Goal: Task Accomplishment & Management: Use online tool/utility

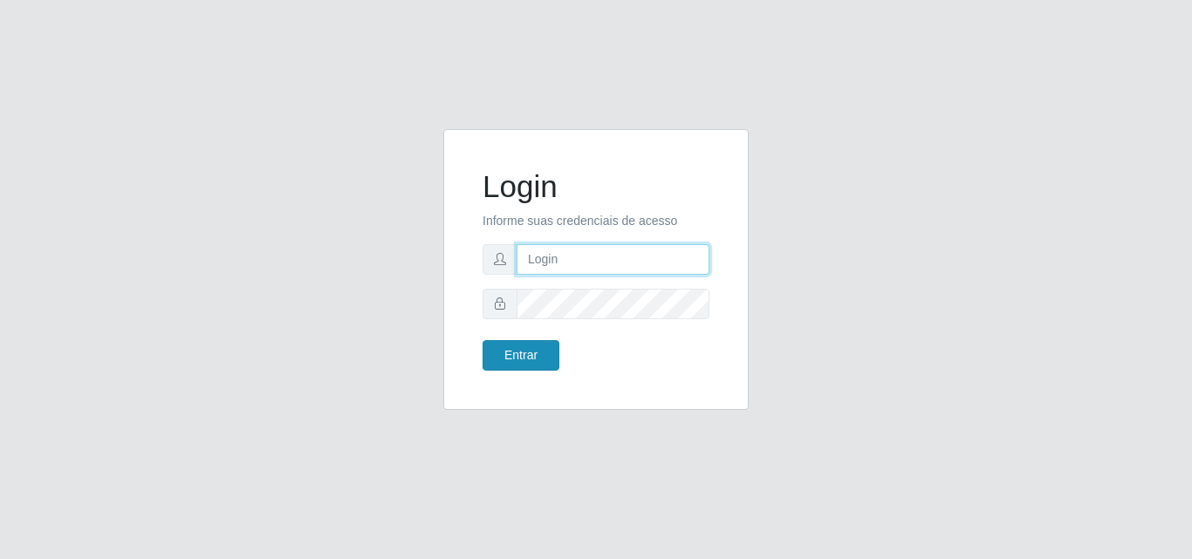
type input "[EMAIL_ADDRESS][DOMAIN_NAME]"
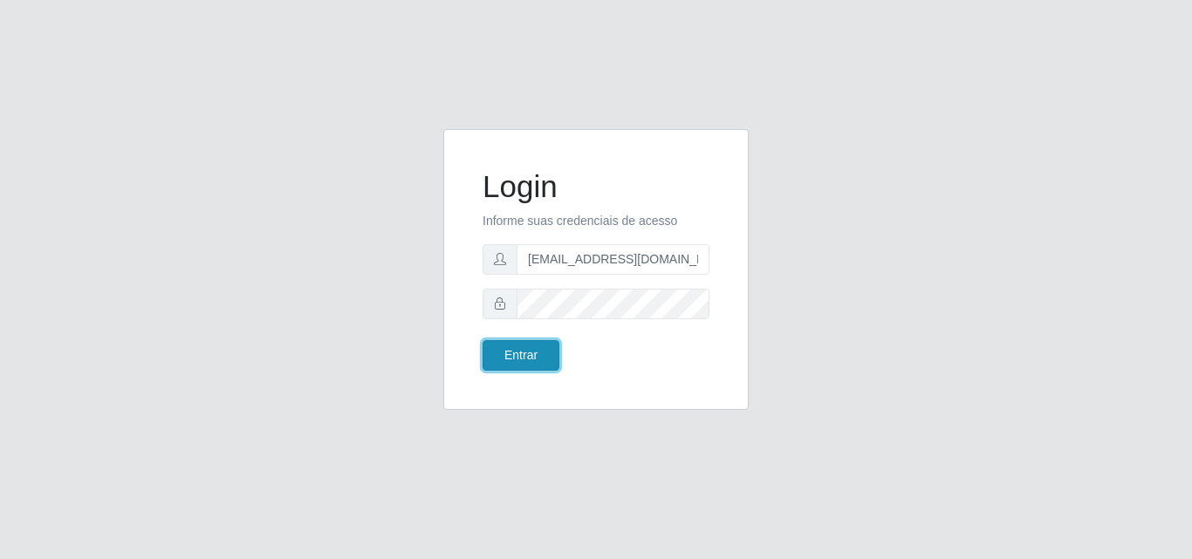
click at [512, 355] on button "Entrar" at bounding box center [521, 355] width 77 height 31
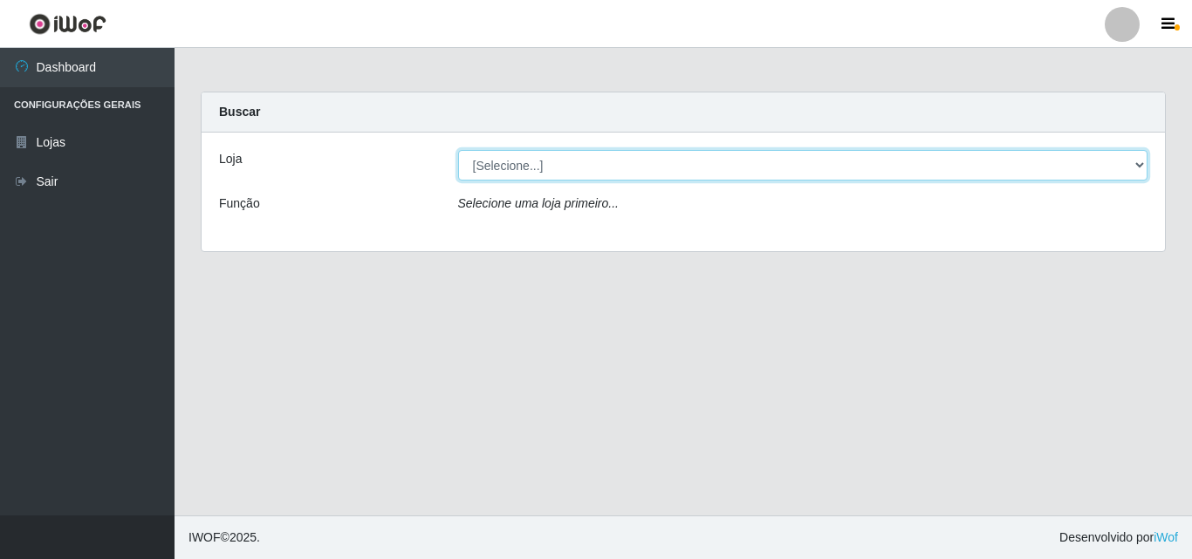
click at [1136, 168] on select "[Selecione...] Rede Potiguar 1 - Macaíba" at bounding box center [803, 165] width 690 height 31
select select "100"
click at [458, 150] on select "[Selecione...] Rede Potiguar 1 - Macaíba" at bounding box center [803, 165] width 690 height 31
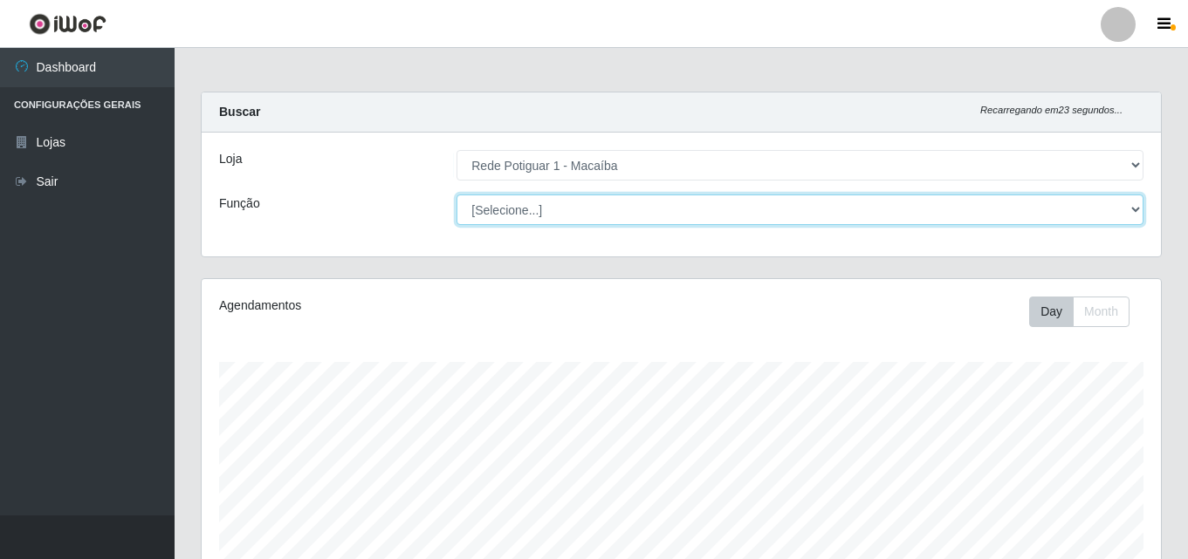
click at [1124, 207] on select "[Selecione...] ASG ASG + ASG ++ Balconista Embalador Repositor Repositor + Repo…" at bounding box center [799, 210] width 687 height 31
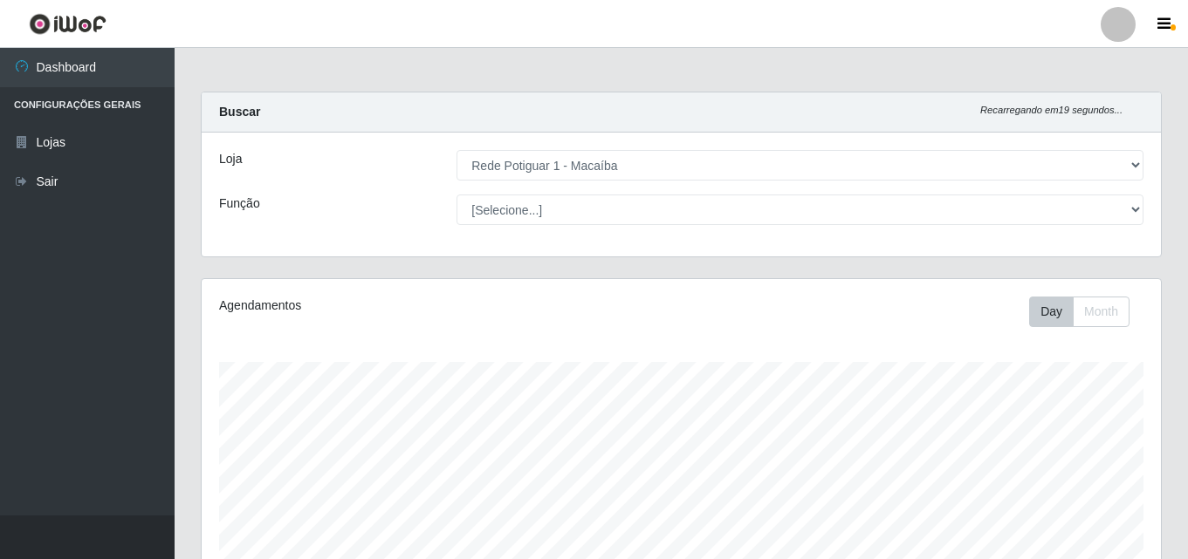
click at [1152, 211] on div "[Selecione...] ASG ASG + ASG ++ Balconista Embalador Repositor Repositor + Repo…" at bounding box center [799, 210] width 713 height 31
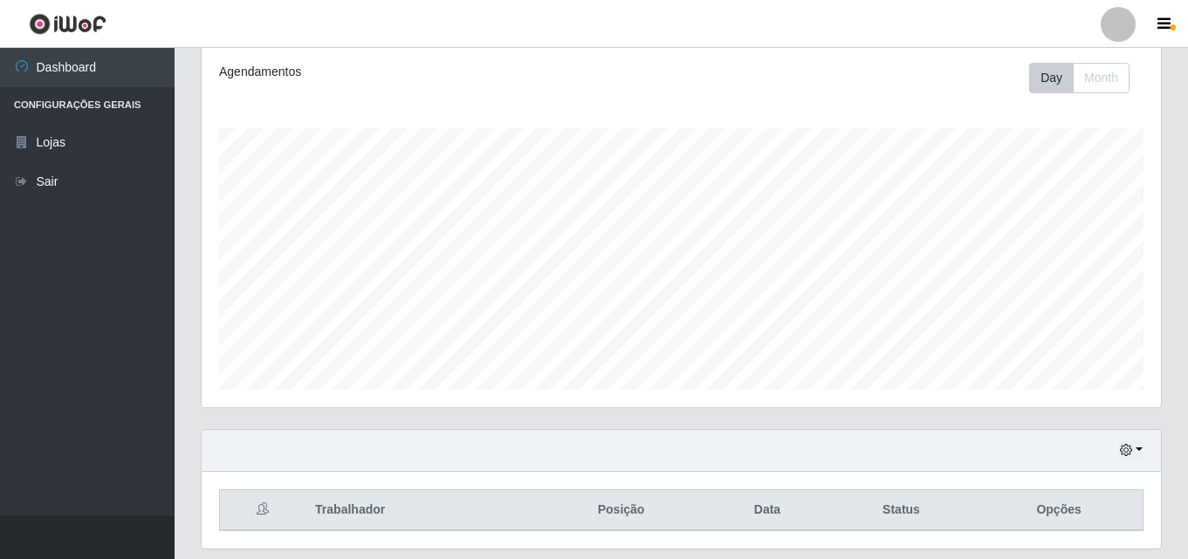
scroll to position [262, 0]
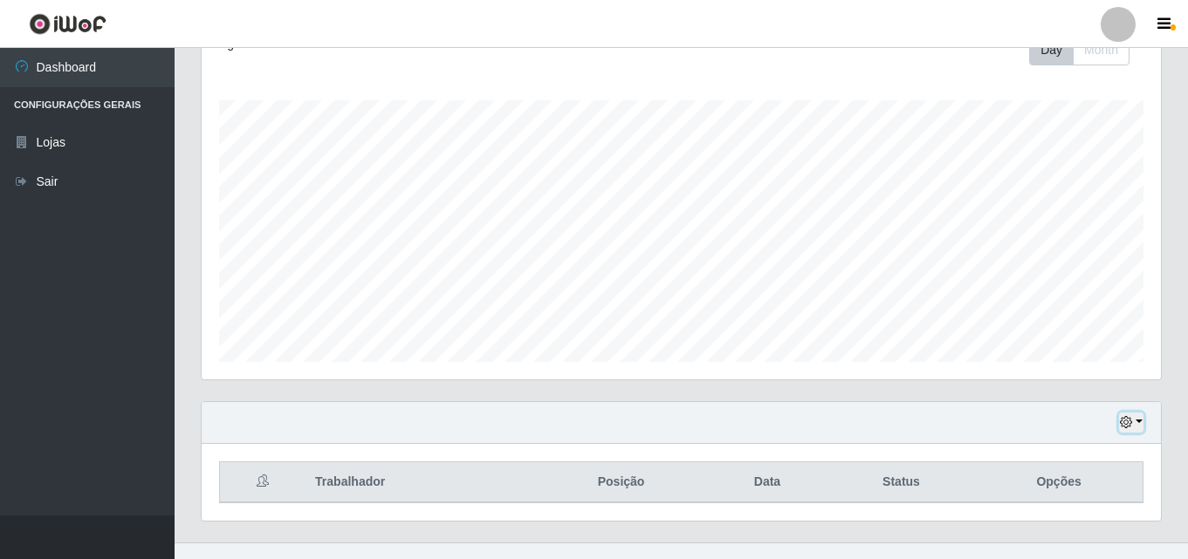
click at [1136, 413] on button "button" at bounding box center [1131, 423] width 24 height 20
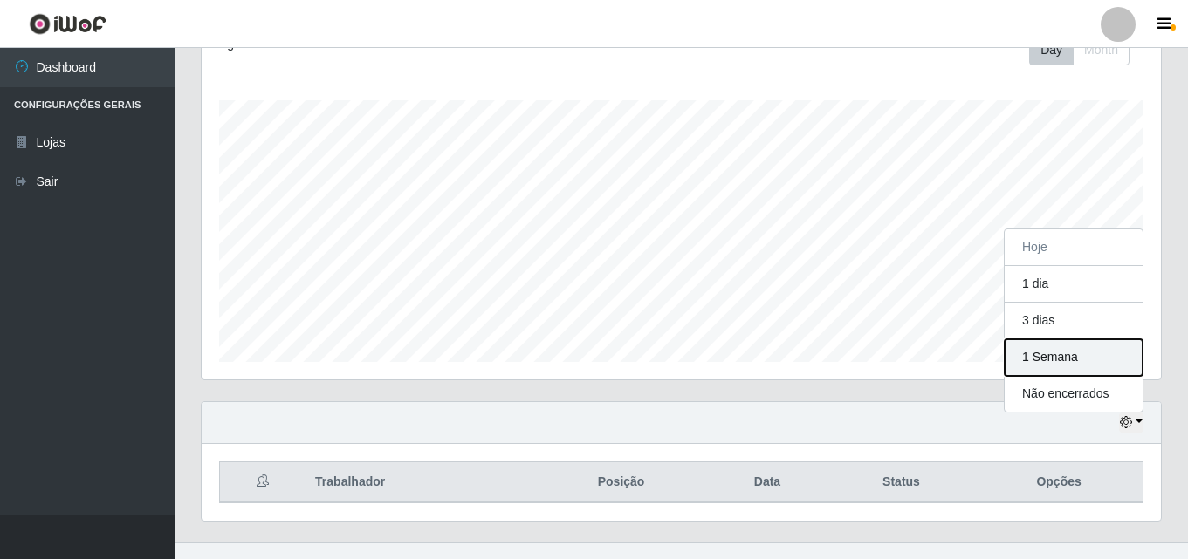
click at [1069, 353] on button "1 Semana" at bounding box center [1073, 357] width 138 height 37
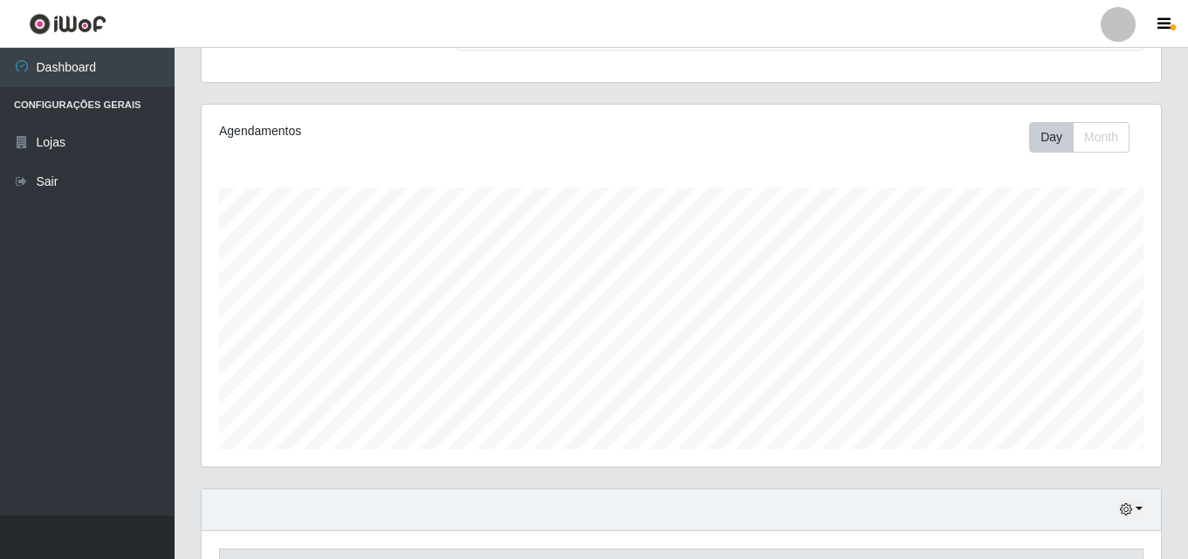
scroll to position [0, 0]
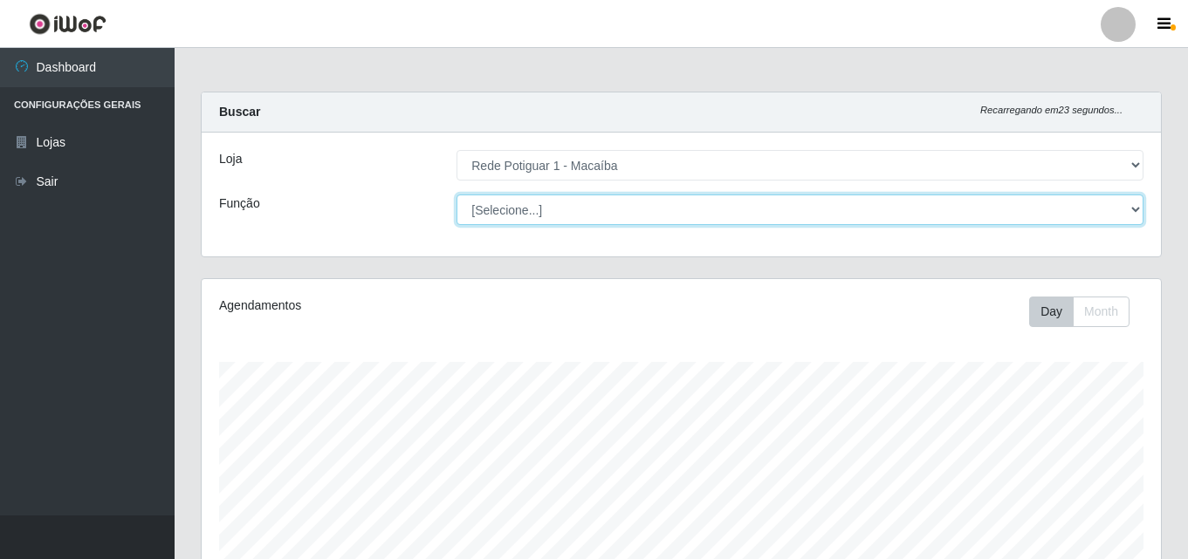
click at [1125, 204] on select "[Selecione...] ASG ASG + ASG ++ Balconista Embalador Repositor Repositor + Repo…" at bounding box center [799, 210] width 687 height 31
click at [456, 195] on select "[Selecione...] ASG ASG + ASG ++ Balconista Embalador Repositor Repositor + Repo…" at bounding box center [799, 210] width 687 height 31
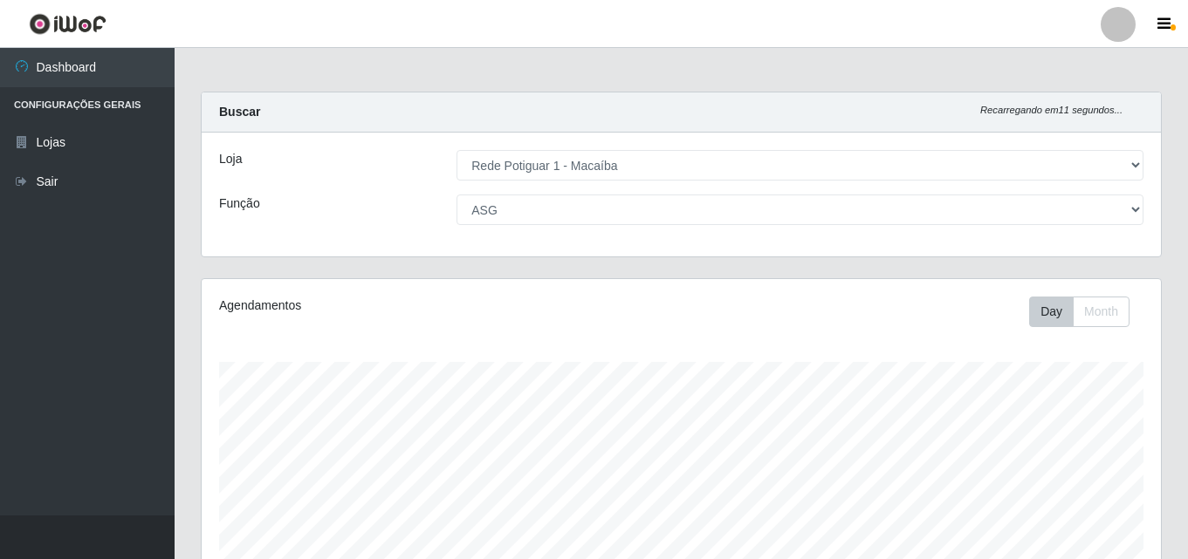
click at [1181, 194] on div "Carregando... Buscar Recarregando em 11 segundos... Loja [Selecione...] Rede Po…" at bounding box center [681, 448] width 1013 height 713
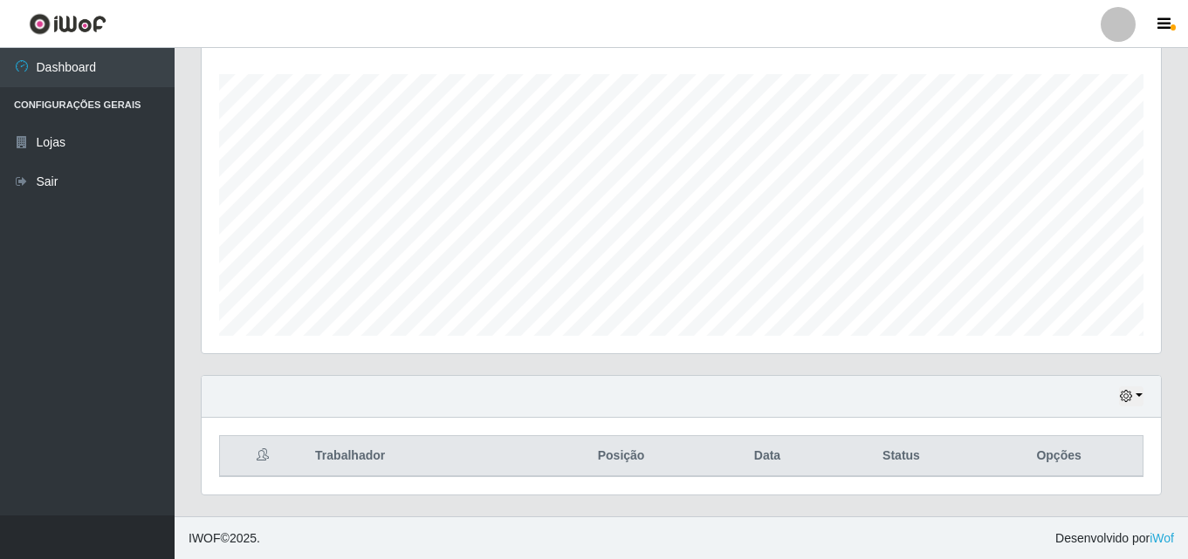
scroll to position [289, 0]
click at [1136, 383] on div "Hoje 1 dia 3 dias 1 Semana Não encerrados" at bounding box center [681, 396] width 959 height 42
click at [1135, 393] on button "button" at bounding box center [1131, 396] width 24 height 20
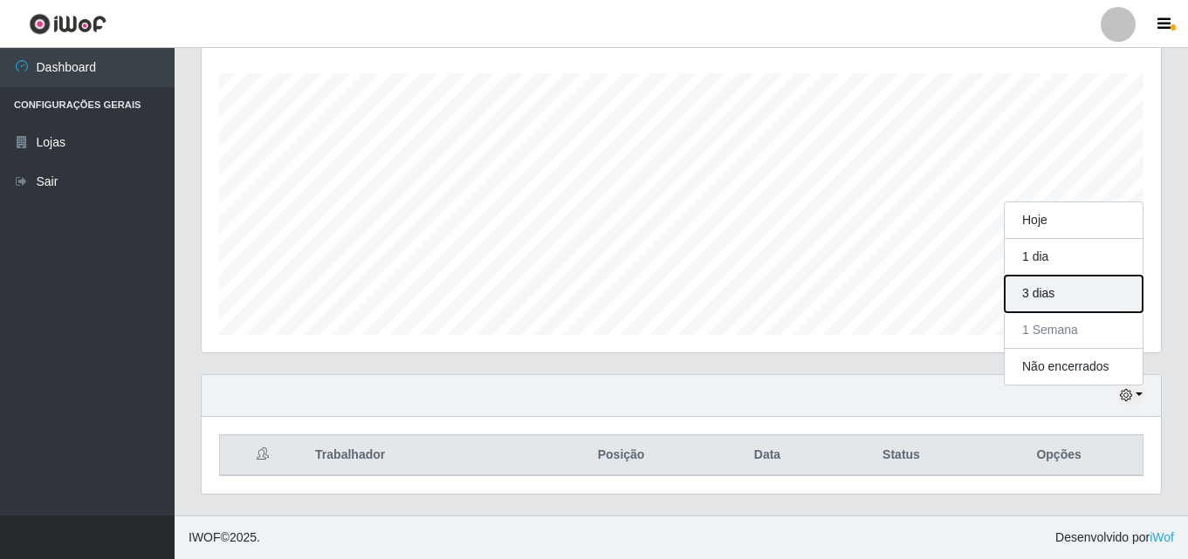
click at [1062, 295] on button "3 dias" at bounding box center [1073, 294] width 138 height 37
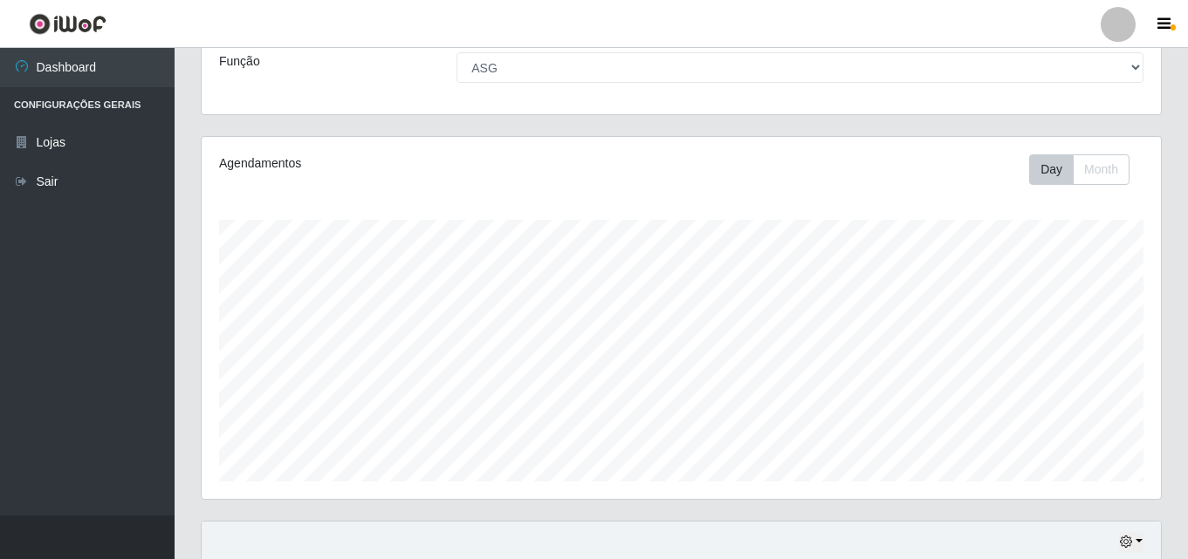
scroll to position [87, 0]
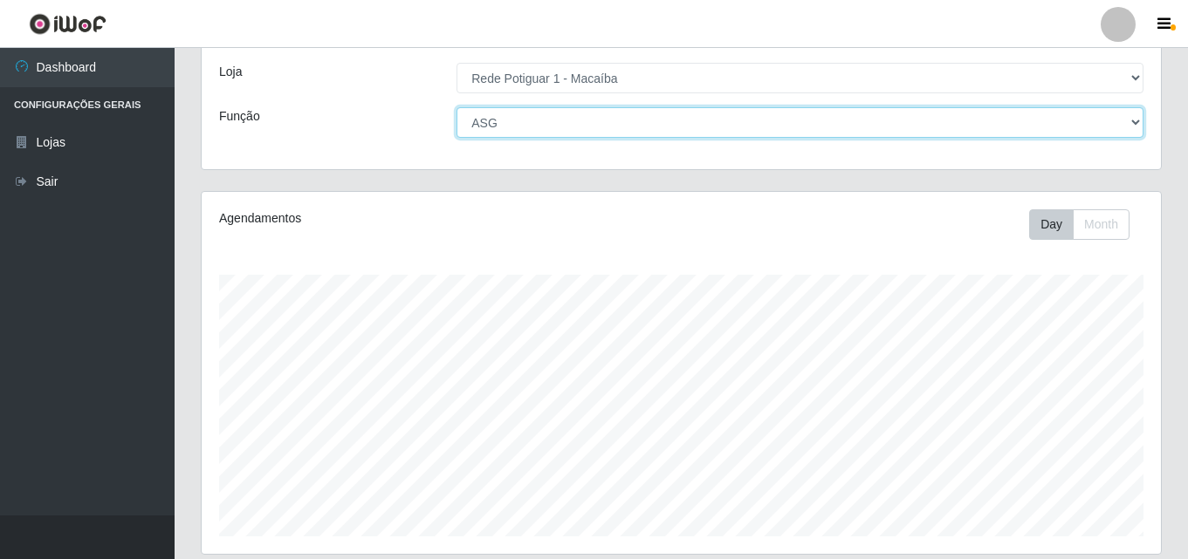
click at [1132, 123] on select "[Selecione...] ASG ASG + ASG ++ Balconista Embalador Repositor Repositor + Repo…" at bounding box center [799, 122] width 687 height 31
click at [1097, 130] on select "[Selecione...] ASG ASG + ASG ++ Balconista Embalador Repositor Repositor + Repo…" at bounding box center [799, 122] width 687 height 31
click at [1137, 120] on select "[Selecione...] ASG ASG + ASG ++ Balconista Embalador Repositor Repositor + Repo…" at bounding box center [799, 122] width 687 height 31
select select "[Selecione...]"
click at [456, 107] on select "[Selecione...] ASG ASG + ASG ++ Balconista Embalador Repositor Repositor + Repo…" at bounding box center [799, 122] width 687 height 31
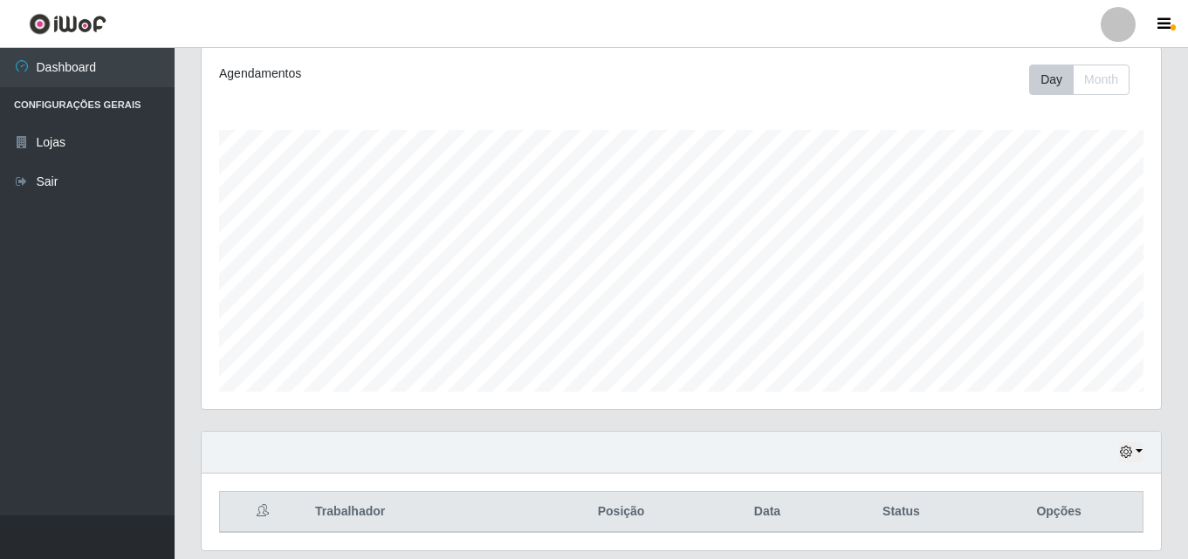
scroll to position [202, 0]
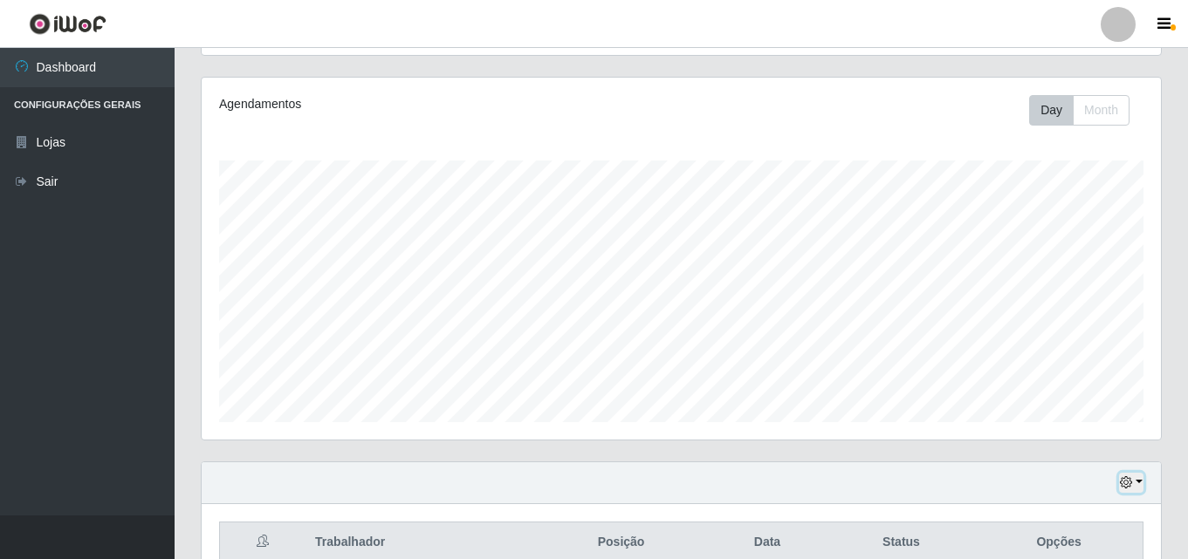
click at [1127, 474] on button "button" at bounding box center [1131, 483] width 24 height 20
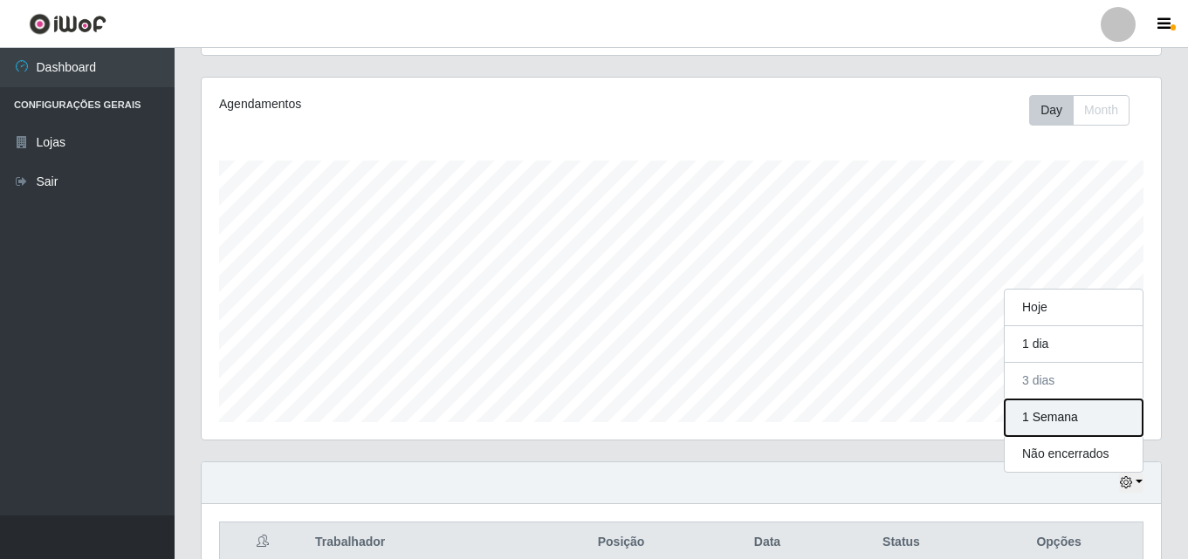
click at [1094, 410] on button "1 Semana" at bounding box center [1073, 418] width 138 height 37
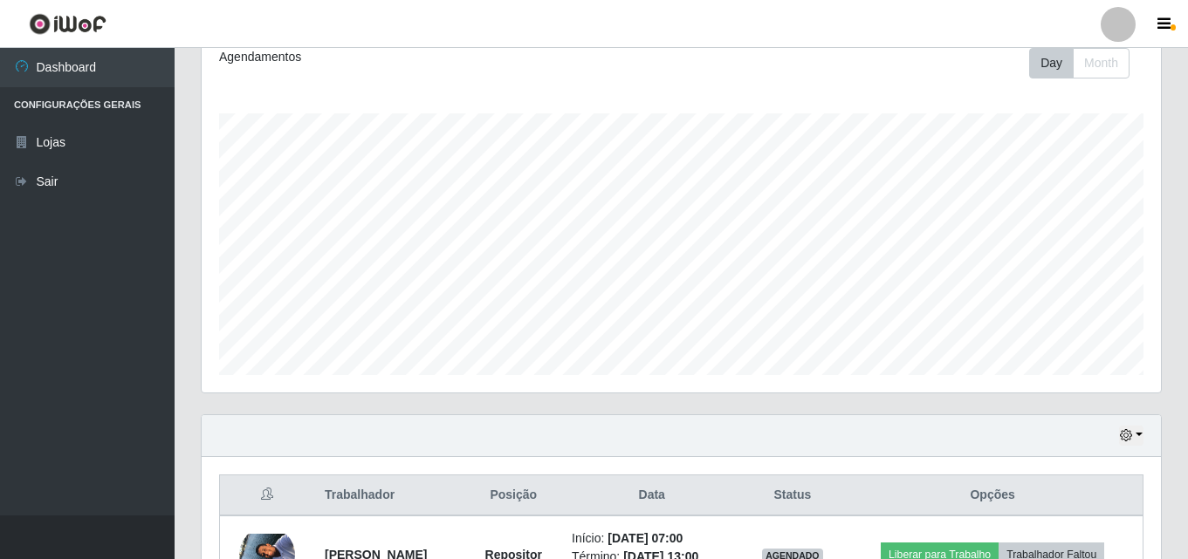
scroll to position [0, 0]
